Goal: Information Seeking & Learning: Learn about a topic

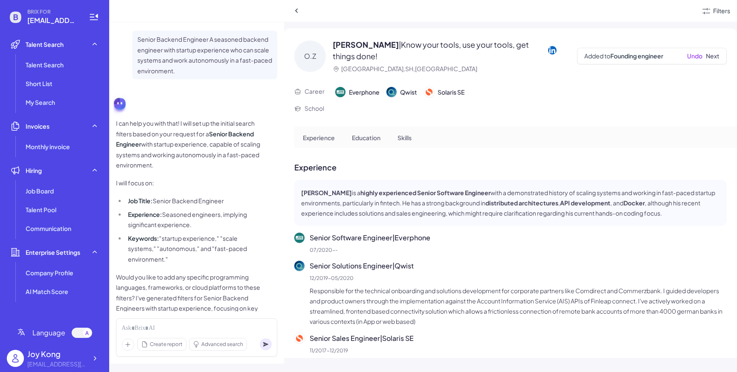
scroll to position [38, 0]
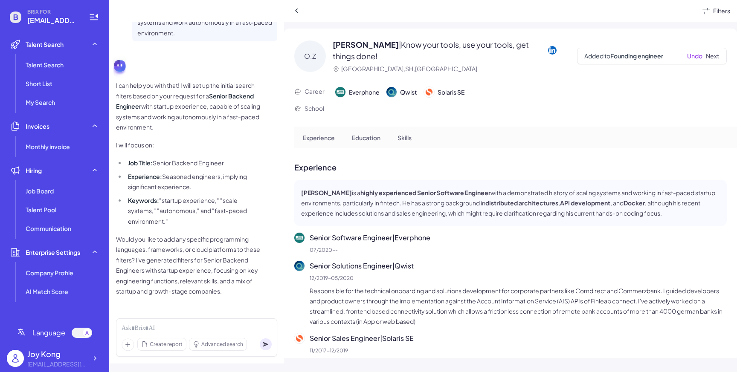
click at [723, 13] on div "Filters" at bounding box center [721, 10] width 17 height 9
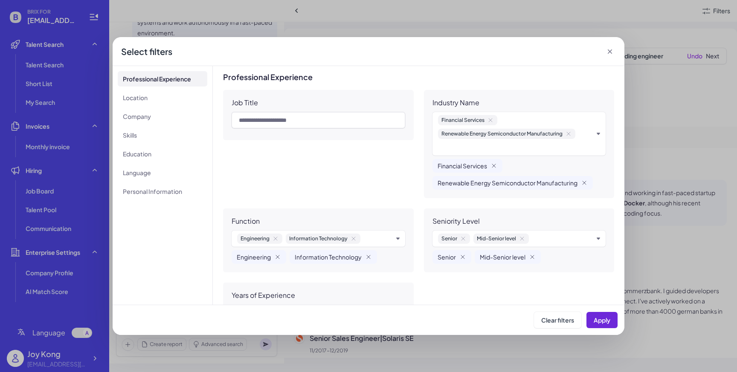
click at [608, 49] on icon at bounding box center [609, 51] width 9 height 9
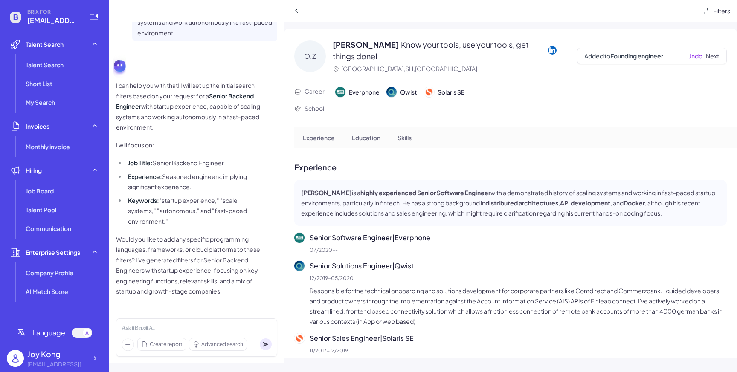
click at [716, 12] on div "Filters" at bounding box center [721, 10] width 17 height 9
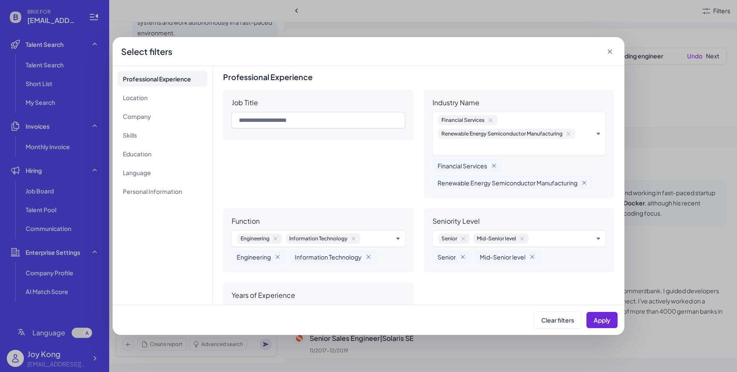
click at [611, 52] on icon at bounding box center [609, 51] width 9 height 9
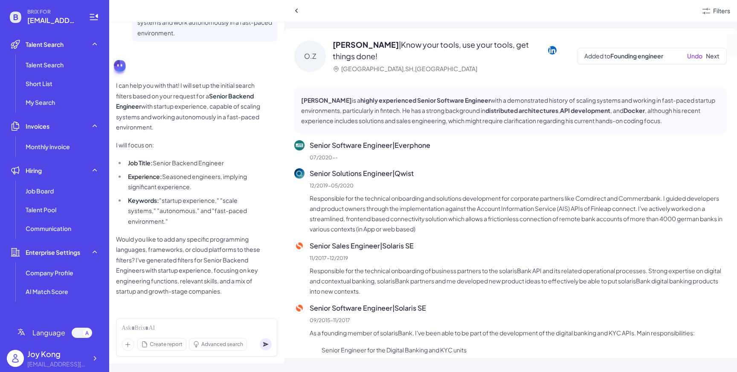
scroll to position [0, 0]
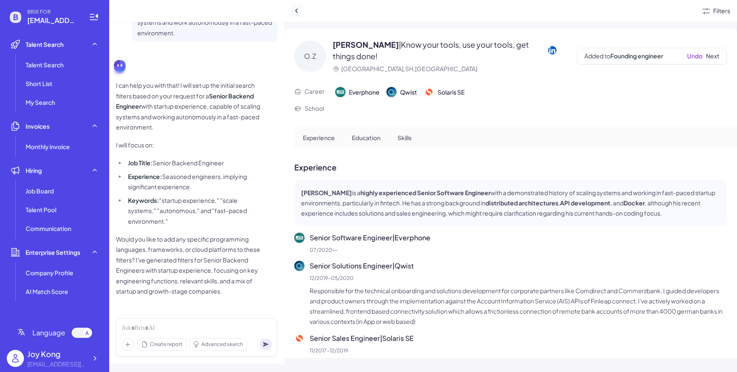
click at [299, 6] on icon at bounding box center [296, 10] width 9 height 9
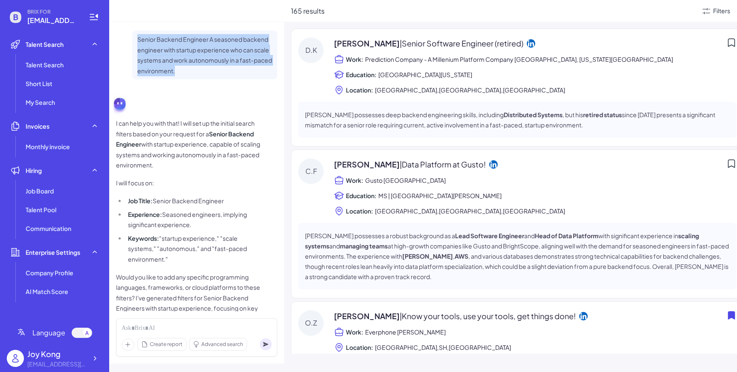
drag, startPoint x: 202, startPoint y: 69, endPoint x: 138, endPoint y: 12, distance: 86.6
click at [137, 12] on div "Senior Backend Engineer A seasoned backend engineer with startup experience who…" at bounding box center [196, 186] width 175 height 372
copy div "Senior Backend Engineer A seasoned backend engineer with startup experience who…"
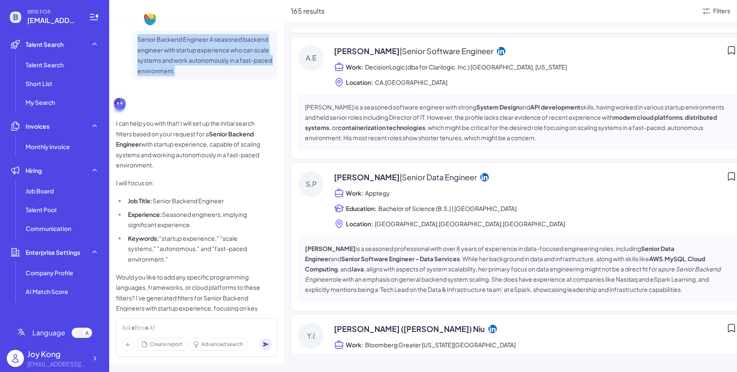
scroll to position [995, 0]
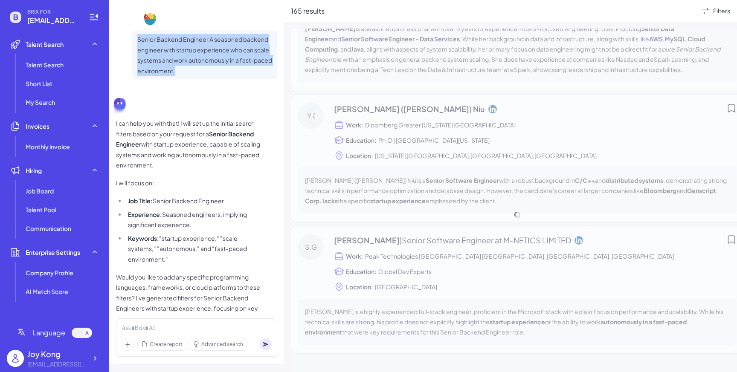
click at [376, 179] on div "[PERSON_NAME] | Senior Software Engineer (retired) Work: Prediction Company - A…" at bounding box center [517, 215] width 453 height 372
click at [328, 163] on div "[PERSON_NAME] | Senior Software Engineer (retired) Work: Prediction Company - A…" at bounding box center [517, 215] width 453 height 372
